Goal: Information Seeking & Learning: Learn about a topic

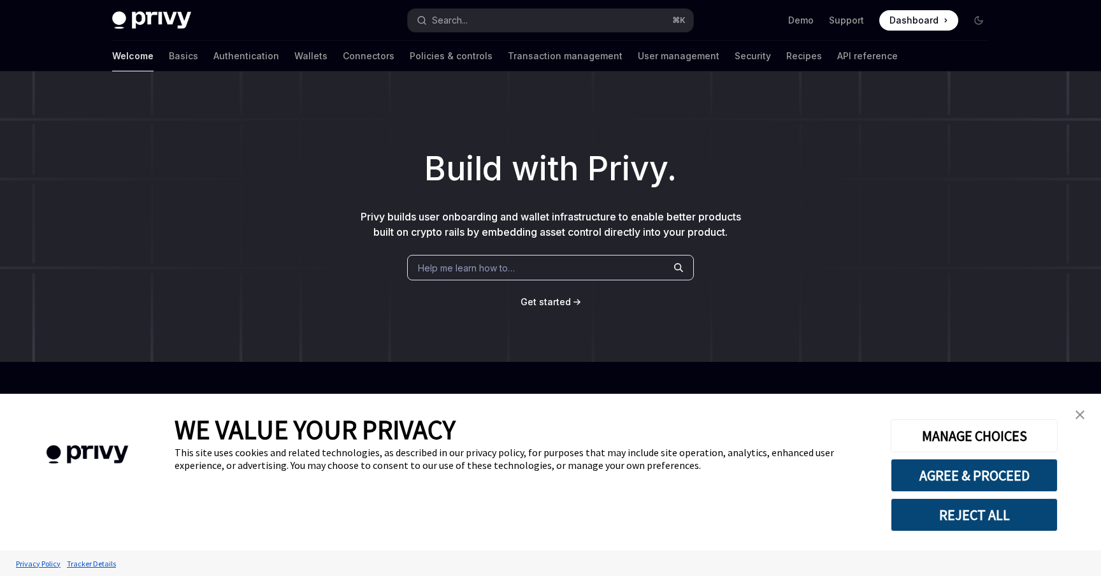
click at [1079, 410] on img "close banner" at bounding box center [1079, 414] width 9 height 9
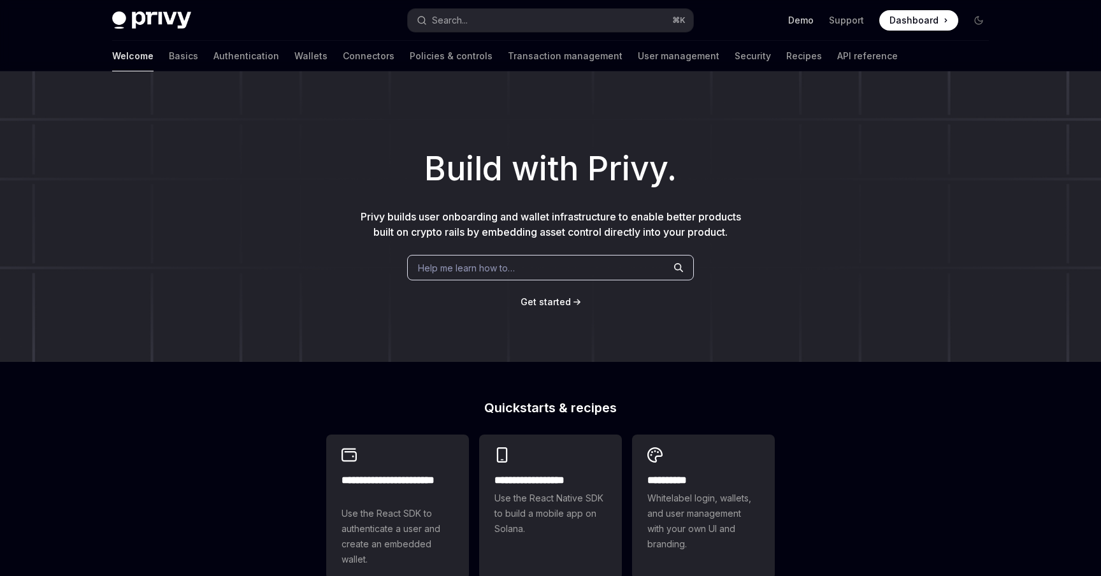
click at [813, 20] on link "Demo" at bounding box center [800, 20] width 25 height 13
click at [837, 50] on link "API reference" at bounding box center [867, 56] width 61 height 31
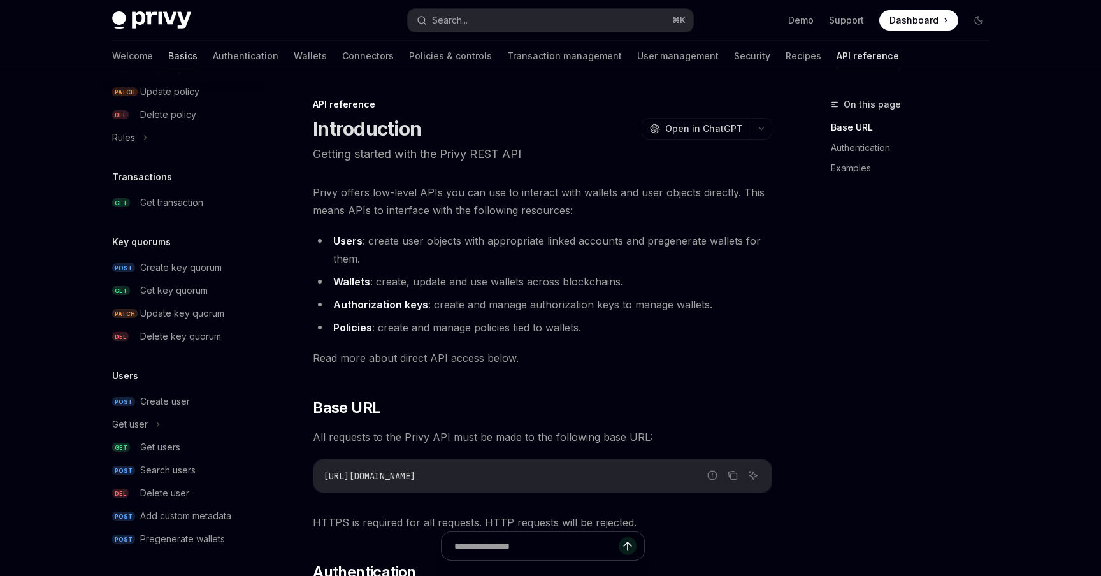
click at [168, 65] on link "Basics" at bounding box center [182, 56] width 29 height 31
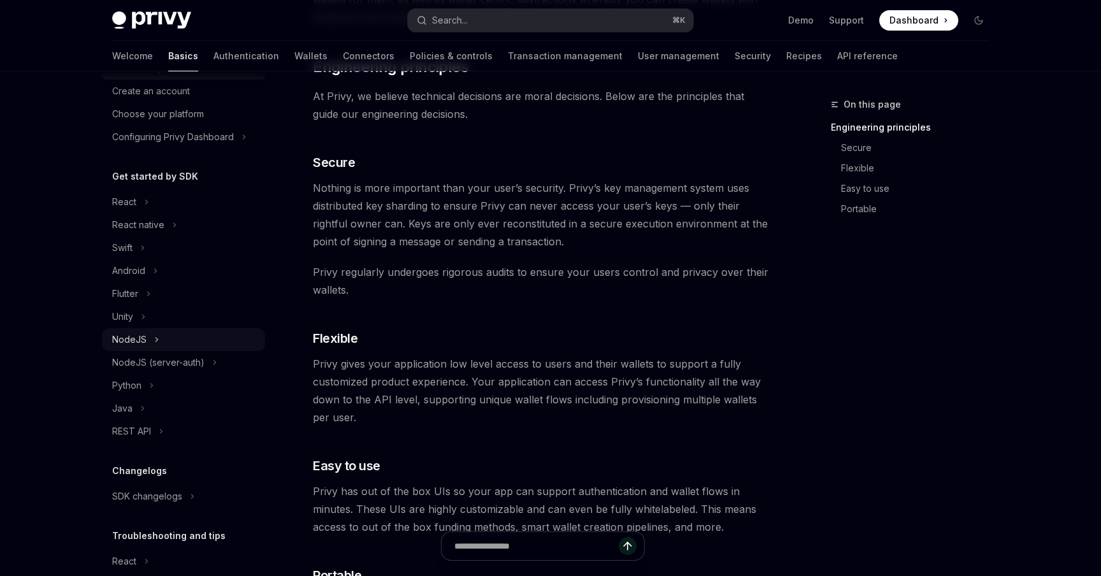
scroll to position [125, 0]
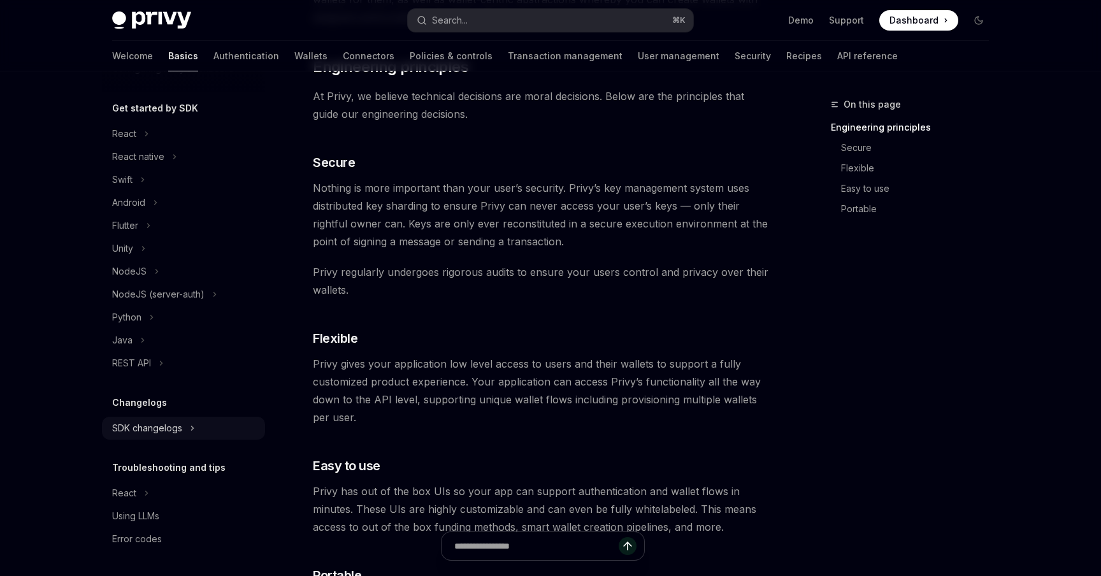
click at [157, 423] on div "SDK changelogs" at bounding box center [147, 427] width 70 height 15
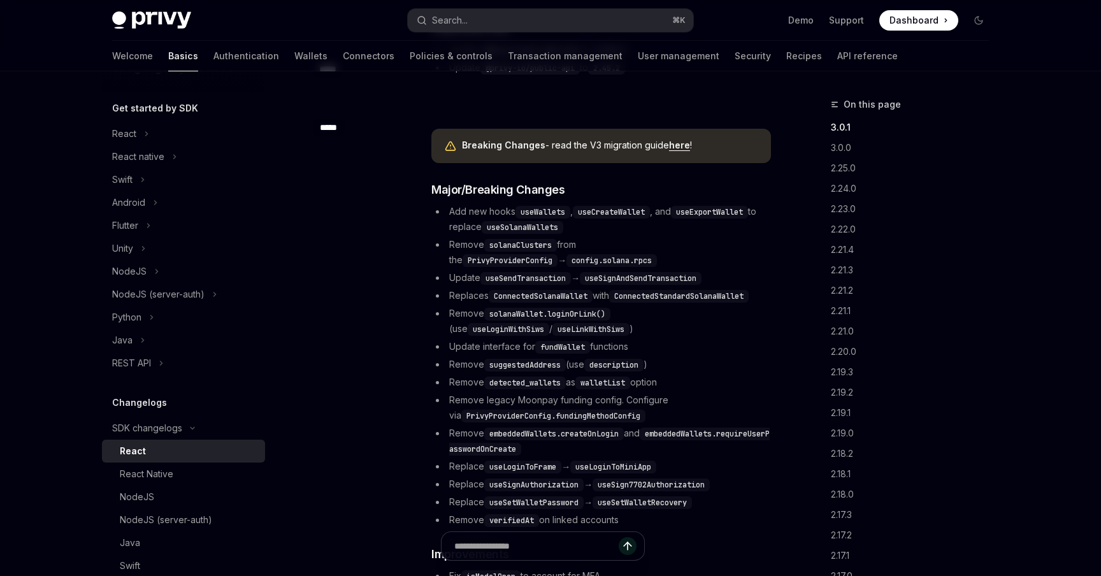
scroll to position [209, 0]
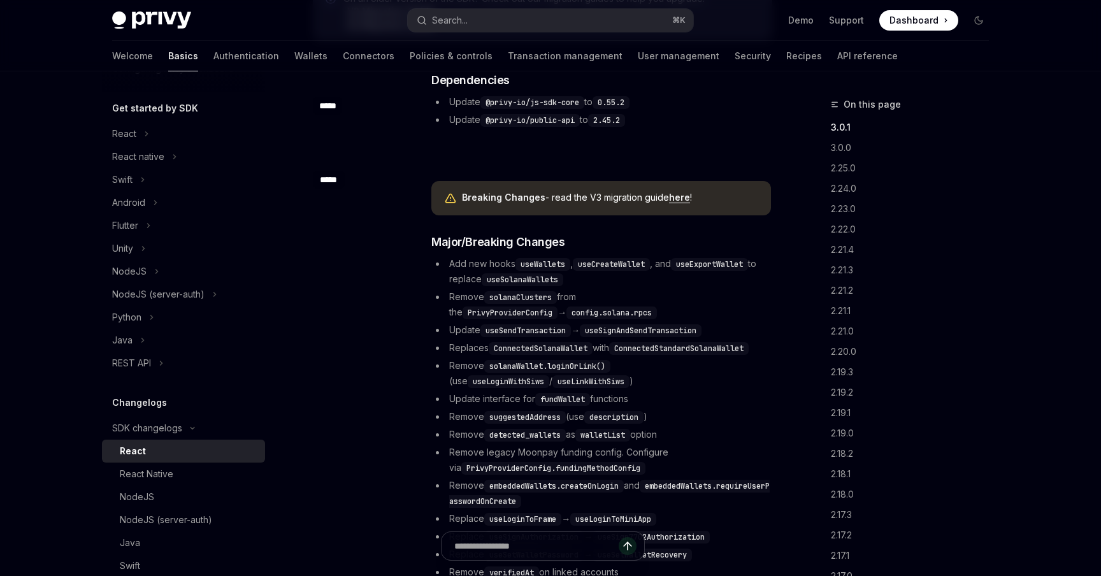
click at [681, 196] on link "here" at bounding box center [679, 197] width 21 height 11
type textarea "*"
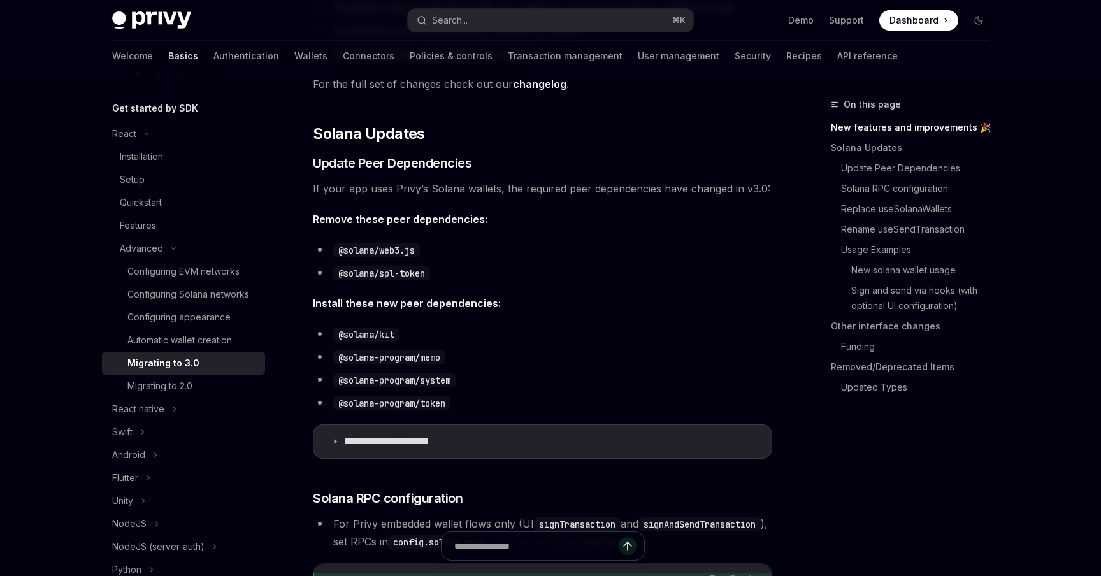
scroll to position [309, 0]
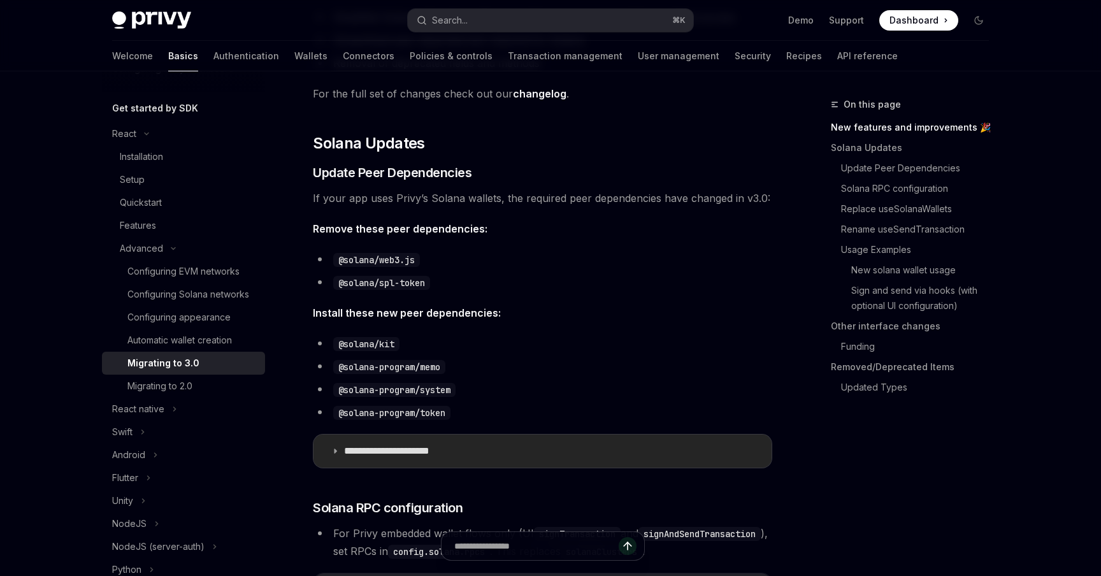
click at [420, 448] on p "**********" at bounding box center [403, 451] width 119 height 13
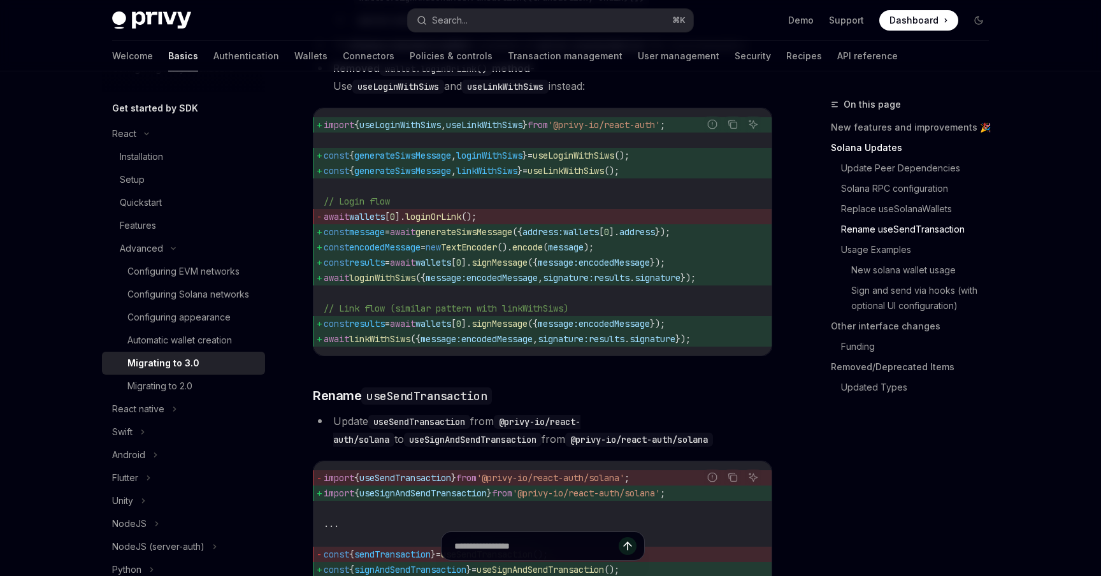
scroll to position [2084, 0]
